Goal: Information Seeking & Learning: Learn about a topic

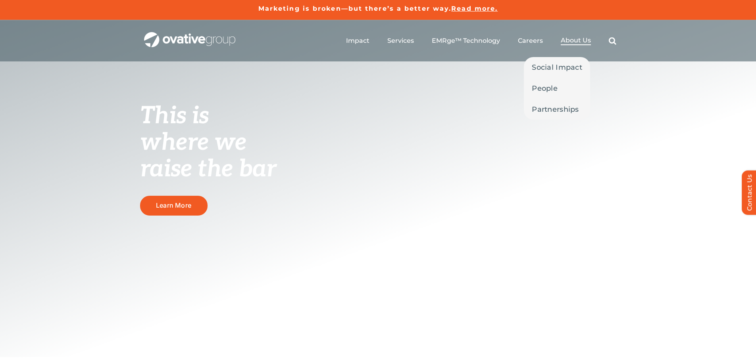
click at [570, 41] on span "About Us" at bounding box center [576, 40] width 30 height 8
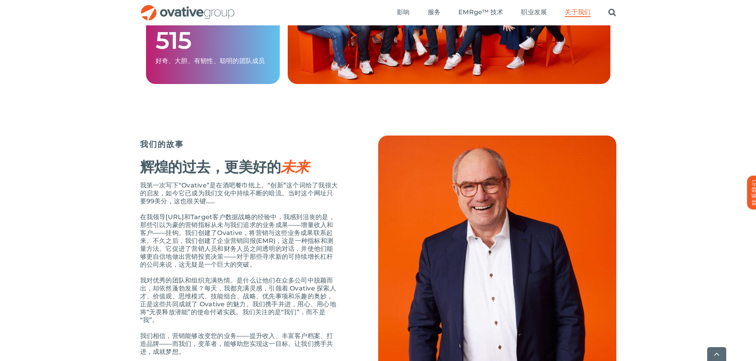
scroll to position [754, 0]
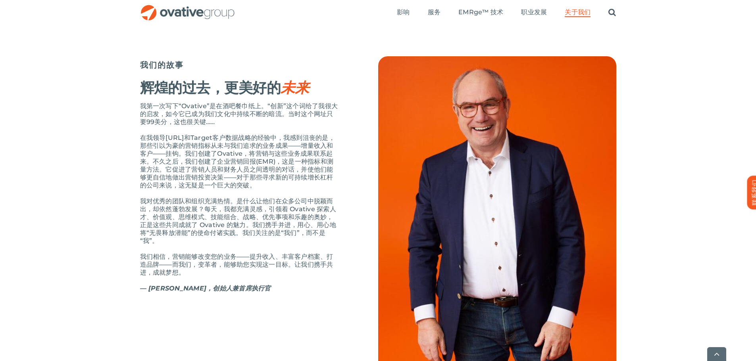
click at [219, 126] on font "我第一次写下“Ovative”是在酒吧餐巾纸上。“创新”这个词给了我很大的启发，如今它已成为我们文化中持续不断的暗流。当时这个网址只要99美分，这也很关键……" at bounding box center [239, 113] width 198 height 23
drag, startPoint x: 168, startPoint y: 159, endPoint x: 231, endPoint y: 160, distance: 63.5
click at [231, 160] on font "在我领导Target.com和Target客户数据战略的经验中，我感到沮丧的是，那些引以为豪的营销指标从未与我们追求的业务成果——增量收入和客户——挂钩。我们…" at bounding box center [237, 161] width 195 height 55
click at [188, 186] on font "在我领导Target.com和Target客户数据战略的经验中，我感到沮丧的是，那些引以为豪的营销指标从未与我们追求的业务成果——增量收入和客户——挂钩。我们…" at bounding box center [237, 161] width 195 height 55
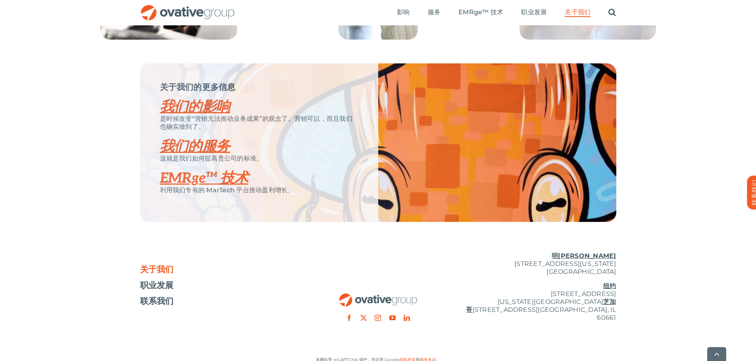
scroll to position [1626, 0]
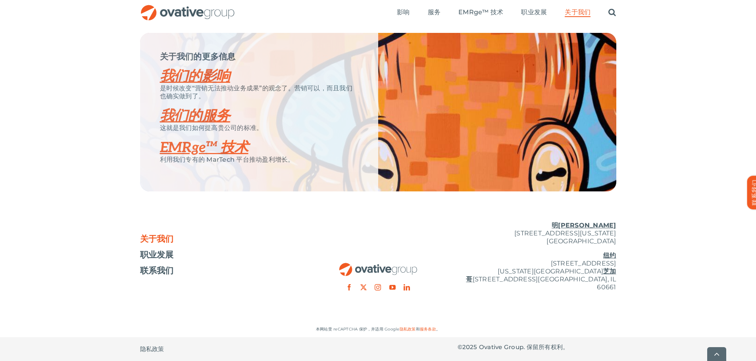
click at [204, 85] on font "我们的影响" at bounding box center [195, 76] width 70 height 17
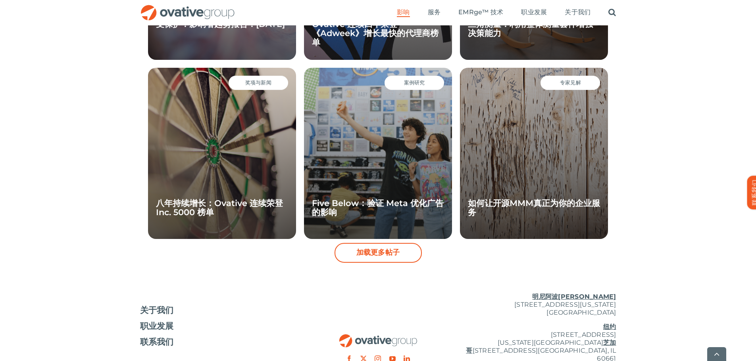
scroll to position [777, 0]
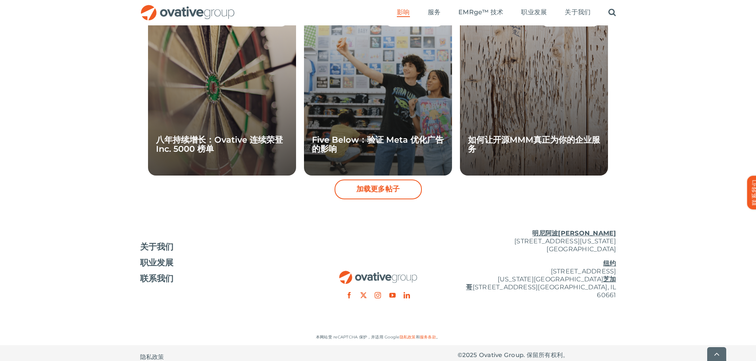
click at [378, 191] on font "加载更多帖子" at bounding box center [378, 189] width 44 height 9
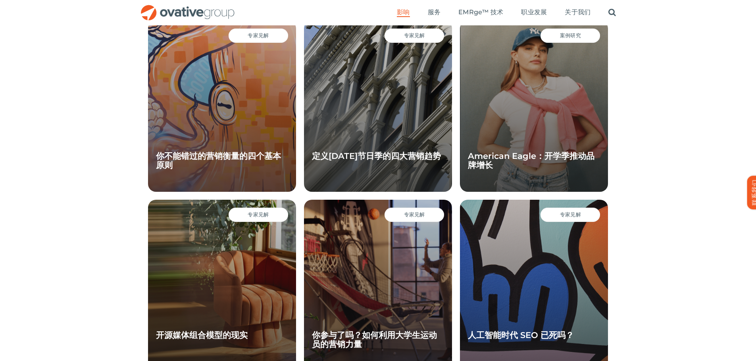
scroll to position [936, 0]
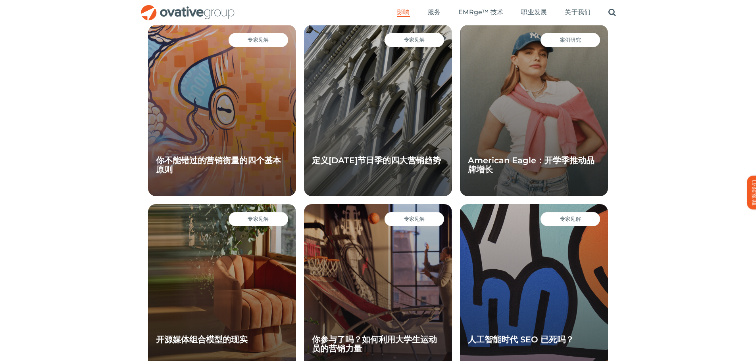
click at [560, 43] on span "案例研究" at bounding box center [570, 39] width 21 height 7
click at [529, 160] on font "American Eagle：开学季推动品牌增长" at bounding box center [531, 164] width 127 height 19
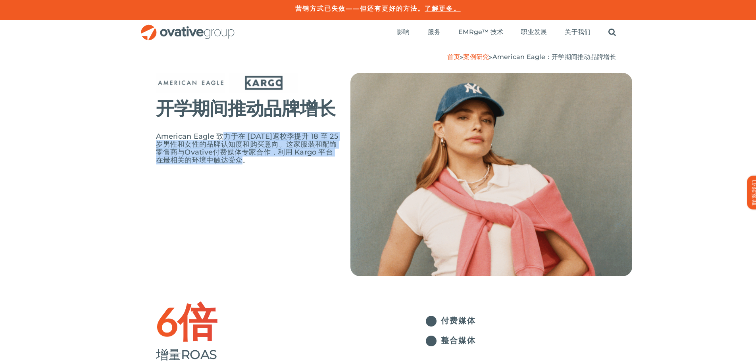
drag, startPoint x: 221, startPoint y: 136, endPoint x: 255, endPoint y: 160, distance: 41.8
click at [255, 160] on span "American Eagle 致力于在 2024 年返校季提升 18 至 25 岁男性和女性的品牌认知度和购买意向。这家服装和配饰零售商与 Ovative 付…" at bounding box center [247, 148] width 182 height 33
click at [248, 188] on div "开学期间推动品牌增长 American Eagle 致力于在 2024 年返校季提升 18 至 25 岁男性和女性的品牌认知度和购买意向。这家服装和配饰零售商…" at bounding box center [394, 186] width 476 height 227
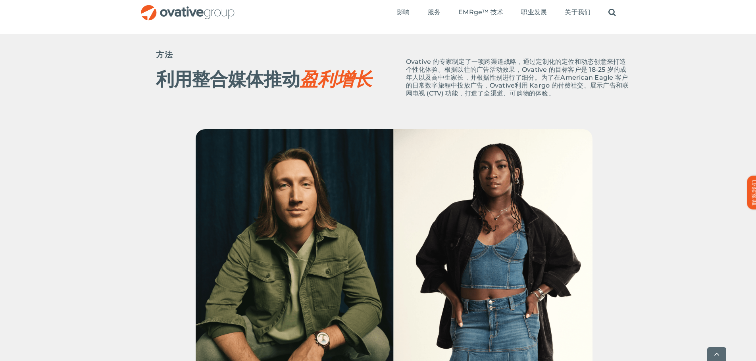
scroll to position [357, 0]
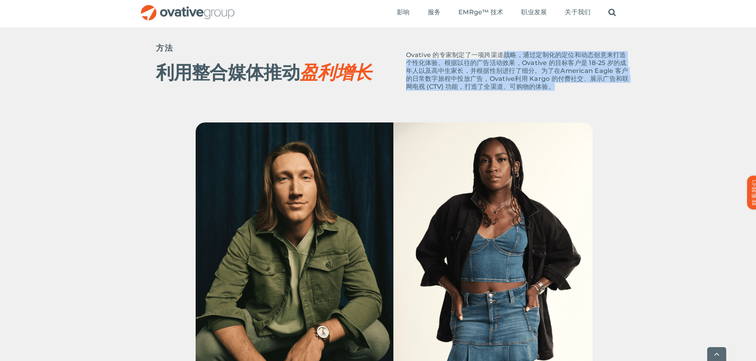
drag, startPoint x: 501, startPoint y: 58, endPoint x: 559, endPoint y: 86, distance: 64.9
click at [559, 86] on p "Ovative 的 专家制定了一项跨渠道战略，通过定制化的定位和动态创意来打造个性化体验。根据以往的广告活动效果， Ovative 的 目标客户是 18-25…" at bounding box center [519, 71] width 226 height 40
click at [414, 102] on div "方法 利用整合媒体 推动 盈利增长 Ovative 的 专家制定了一项跨渠道战略，通过定制化的定位和动态创意来打造个性化体验。根据以往的广告活动效果， Ova…" at bounding box center [394, 74] width 476 height 95
drag, startPoint x: 440, startPoint y: 62, endPoint x: 553, endPoint y: 87, distance: 116.2
click at [553, 87] on p "Ovative 的 专家制定了一项跨渠道战略，通过定制化的定位和动态创意来打造个性化体验。根据以往的广告活动效果， Ovative 的 目标客户是 18-25…" at bounding box center [519, 71] width 226 height 40
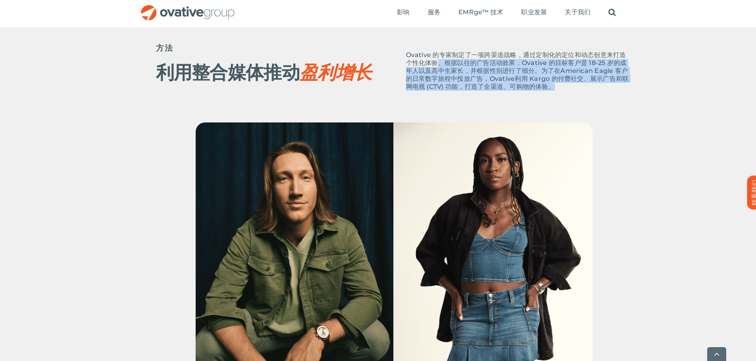
click at [493, 106] on div "方法 利用整合媒体 推动 盈利增长 Ovative 的 专家制定了一项跨渠道战略，通过定制化的定位和动态创意来打造个性化体验。根据以往的广告活动效果， Ova…" at bounding box center [394, 74] width 476 height 95
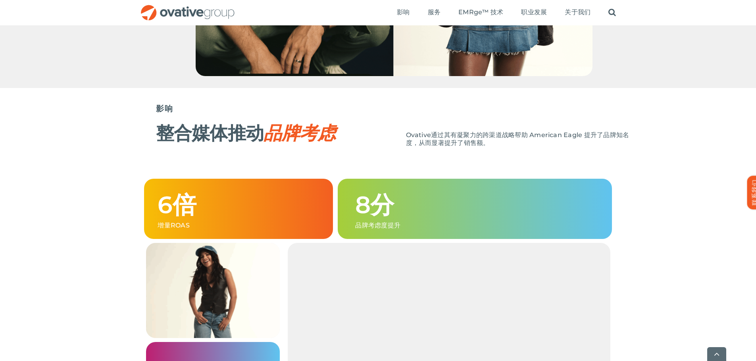
scroll to position [674, 0]
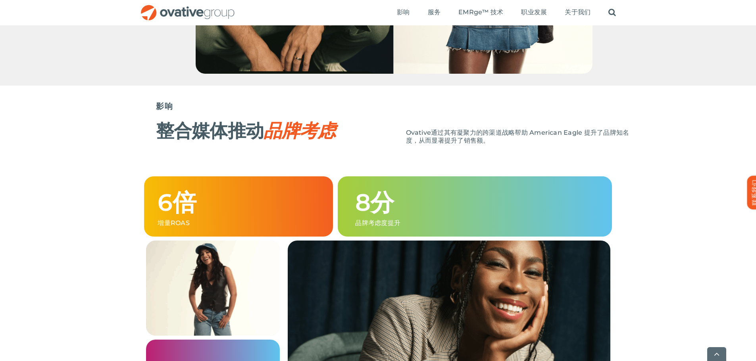
click at [236, 123] on font "整合媒体推动" at bounding box center [210, 130] width 108 height 23
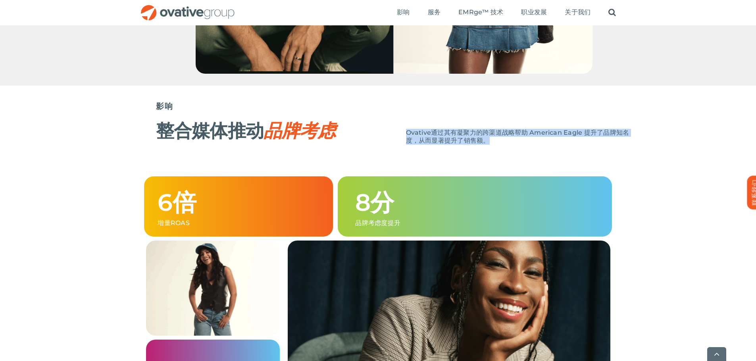
drag, startPoint x: 394, startPoint y: 132, endPoint x: 522, endPoint y: 136, distance: 128.2
click at [522, 136] on div "整合媒体推动 品牌考虑 Ovative 通过其有 凝聚力的跨渠道战略 帮助 American Eagle 提升了品牌知名度，从而显著提升了销售额。" at bounding box center [394, 135] width 476 height 36
click at [472, 148] on div "Ovative 通过其有 凝聚力的跨渠道战略 帮助 American Eagle 提升了品牌知名度，从而显著提升了销售额。" at bounding box center [519, 141] width 226 height 24
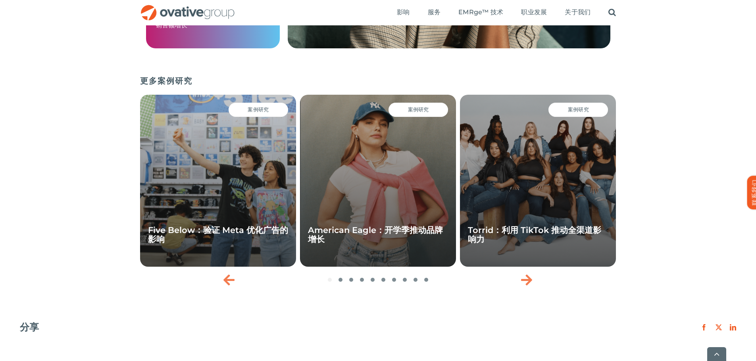
scroll to position [1071, 0]
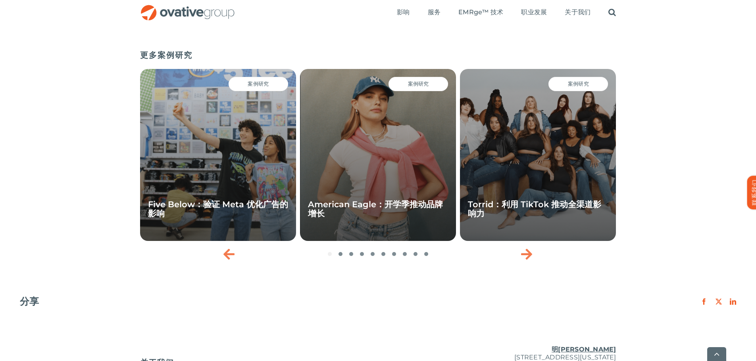
click at [572, 93] on div "案例研究 Torrid：利用 TikTok 推动全渠道影响力" at bounding box center [538, 155] width 156 height 172
click at [536, 175] on div "案例研究 Torrid：利用 TikTok 推动全渠道影响力" at bounding box center [538, 155] width 156 height 172
click at [511, 210] on h4 "Torrid：利用 TikTok 推动全渠道影响力" at bounding box center [538, 209] width 140 height 18
click at [522, 207] on font "Torrid：利用 TikTok 推动全渠道影响力" at bounding box center [534, 209] width 133 height 19
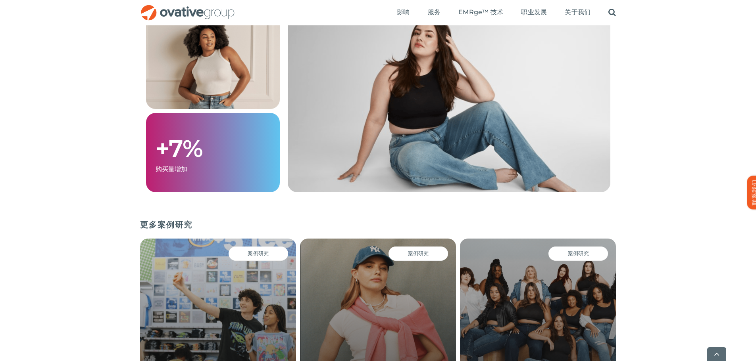
scroll to position [1031, 0]
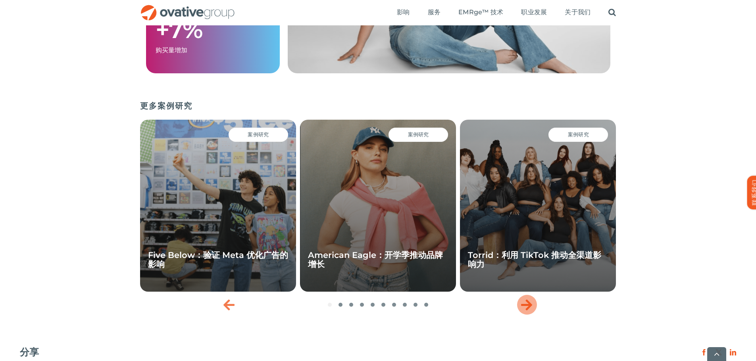
click at [517, 308] on div "下一张幻灯片" at bounding box center [527, 305] width 20 height 20
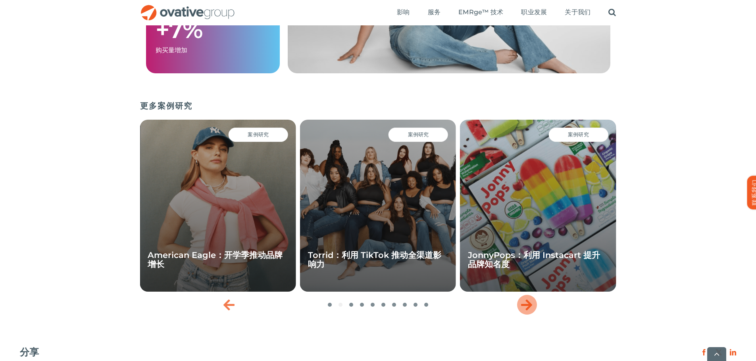
click at [517, 308] on div "下一张幻灯片" at bounding box center [527, 305] width 20 height 20
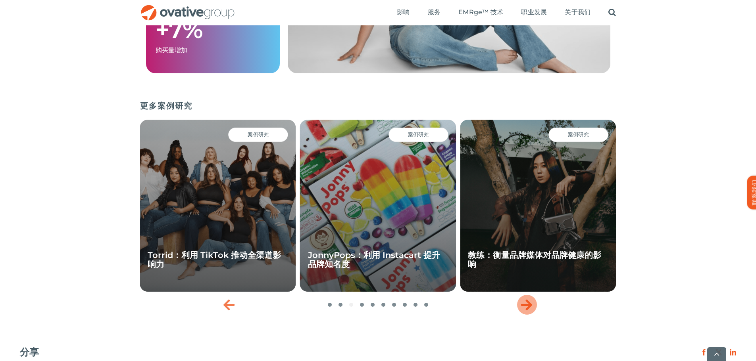
click at [521, 304] on icon "下一张幻灯片" at bounding box center [526, 305] width 11 height 13
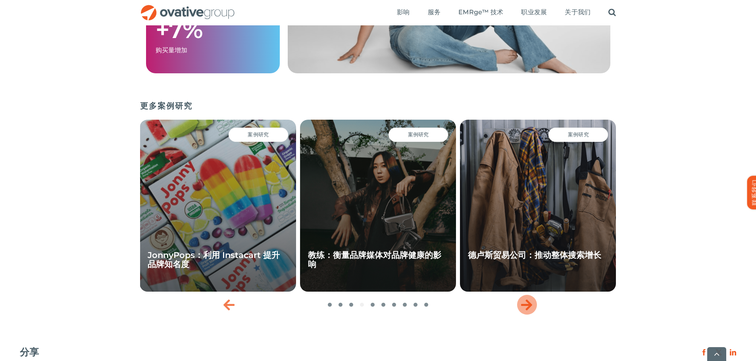
click at [521, 303] on icon "下一张幻灯片" at bounding box center [526, 305] width 11 height 13
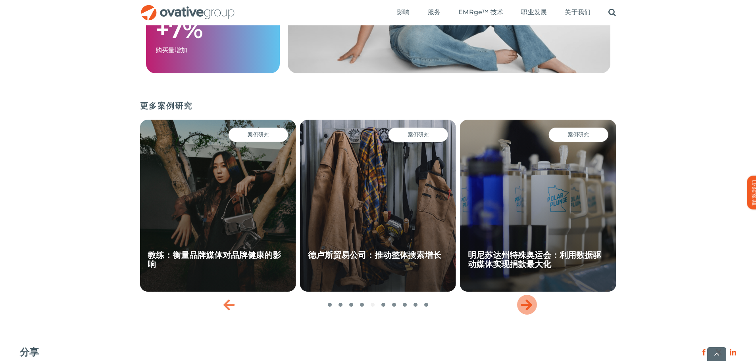
click at [521, 303] on icon "下一张幻灯片" at bounding box center [526, 305] width 11 height 13
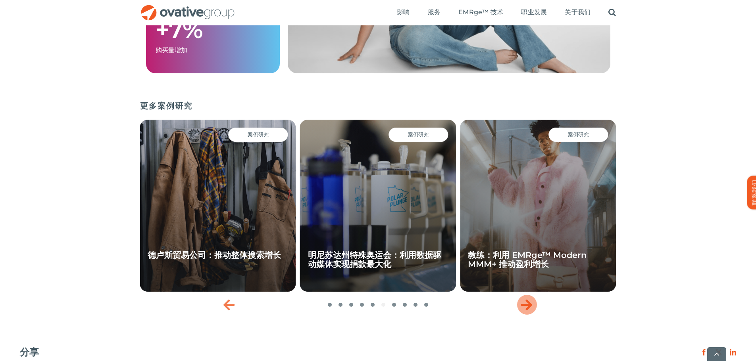
click at [521, 303] on icon "下一张幻灯片" at bounding box center [526, 305] width 11 height 13
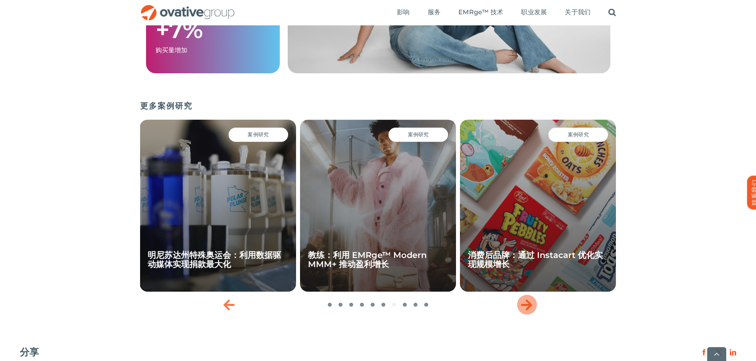
click at [521, 303] on icon "下一张幻灯片" at bounding box center [526, 305] width 11 height 13
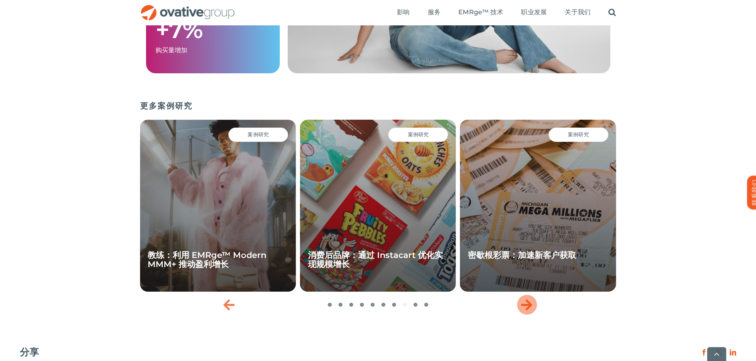
click at [521, 303] on icon "下一张幻灯片" at bounding box center [526, 305] width 11 height 13
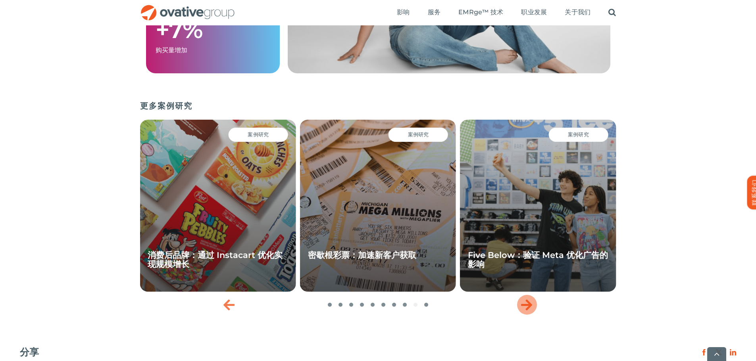
click at [521, 303] on icon "下一张幻灯片" at bounding box center [526, 305] width 11 height 13
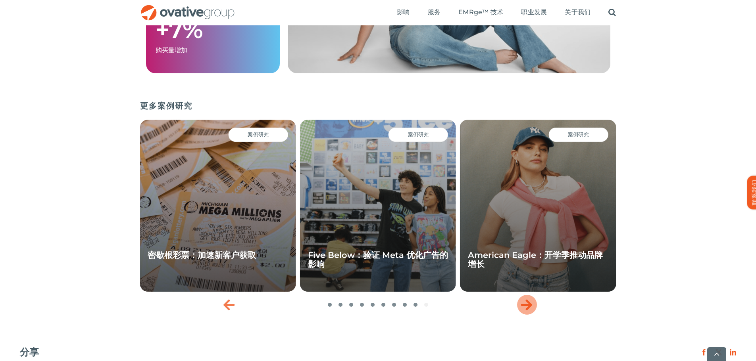
click at [521, 303] on icon "下一张幻灯片" at bounding box center [526, 305] width 11 height 13
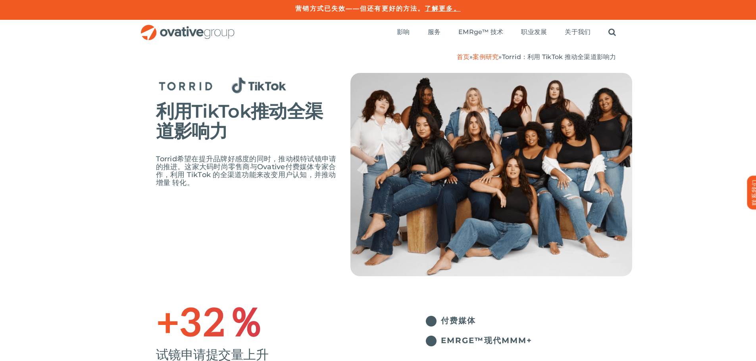
scroll to position [0, 0]
click at [402, 32] on font "影响" at bounding box center [403, 32] width 13 height 8
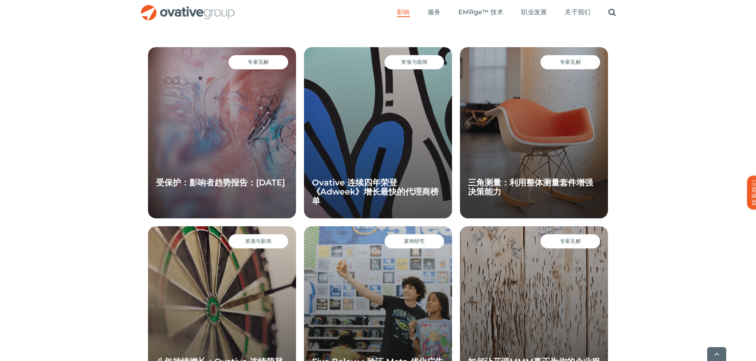
scroll to position [754, 0]
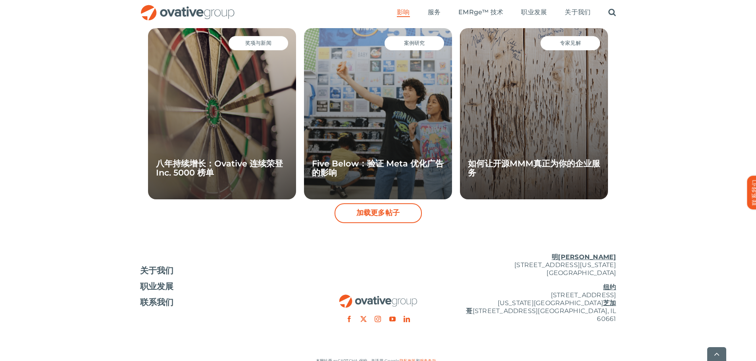
click at [361, 221] on button "加载更多帖子" at bounding box center [377, 213] width 87 height 20
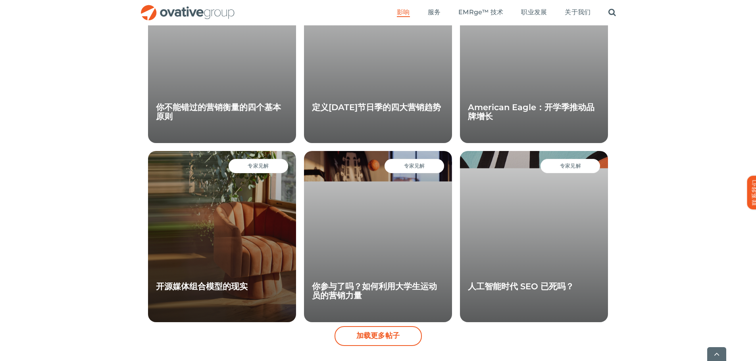
scroll to position [1031, 0]
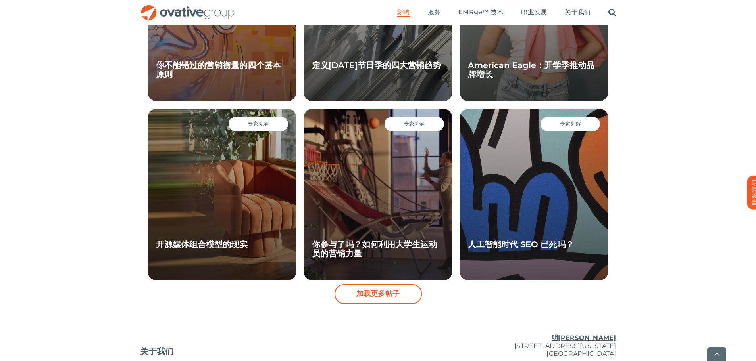
click at [375, 293] on font "加载更多帖子" at bounding box center [378, 294] width 44 height 9
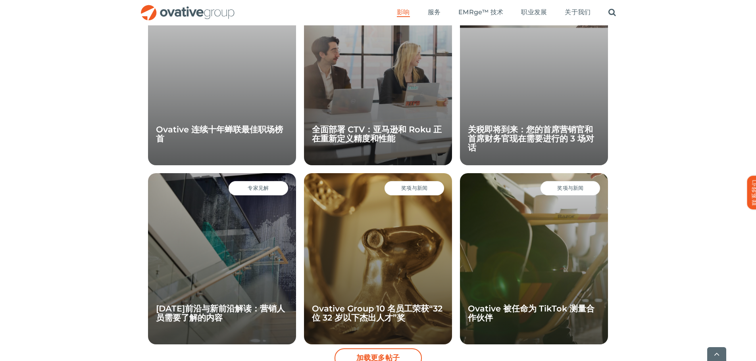
scroll to position [1388, 0]
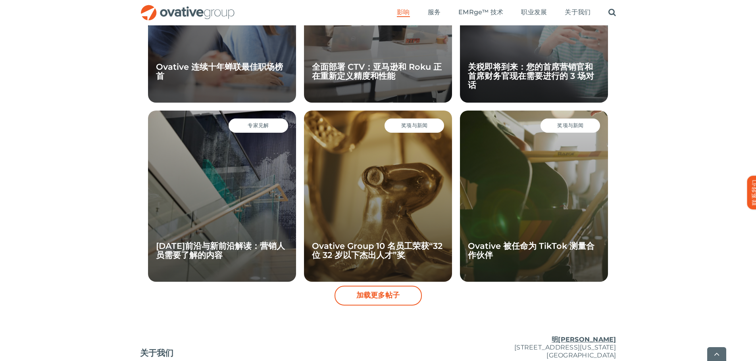
click at [377, 294] on font "加载更多帖子" at bounding box center [378, 295] width 44 height 9
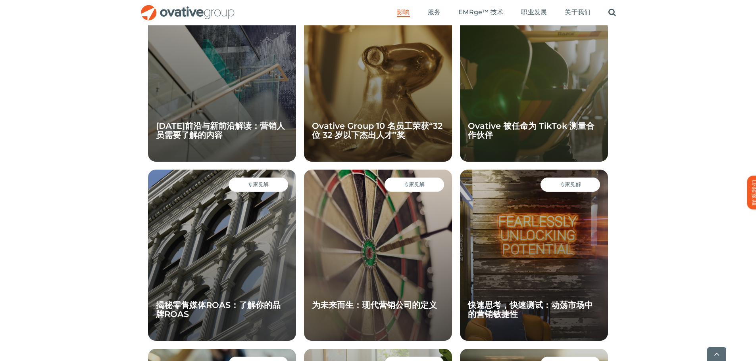
scroll to position [1587, 0]
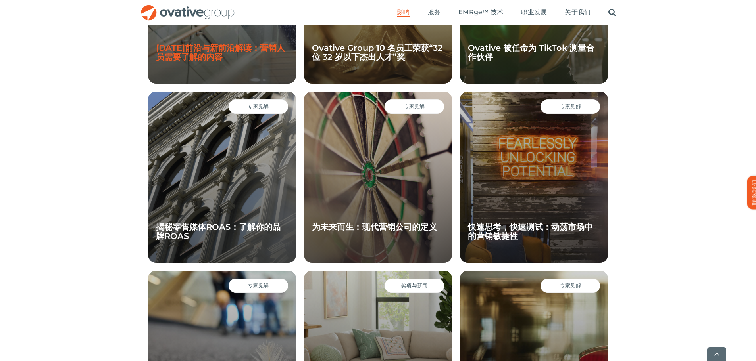
click at [181, 56] on font "[DATE]前沿与新前沿解读：营销人员需要了解的内容" at bounding box center [220, 52] width 129 height 19
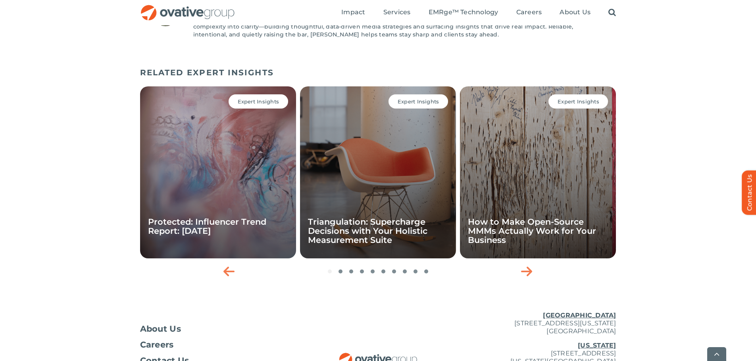
scroll to position [1331, 0]
